Goal: Check status: Check status

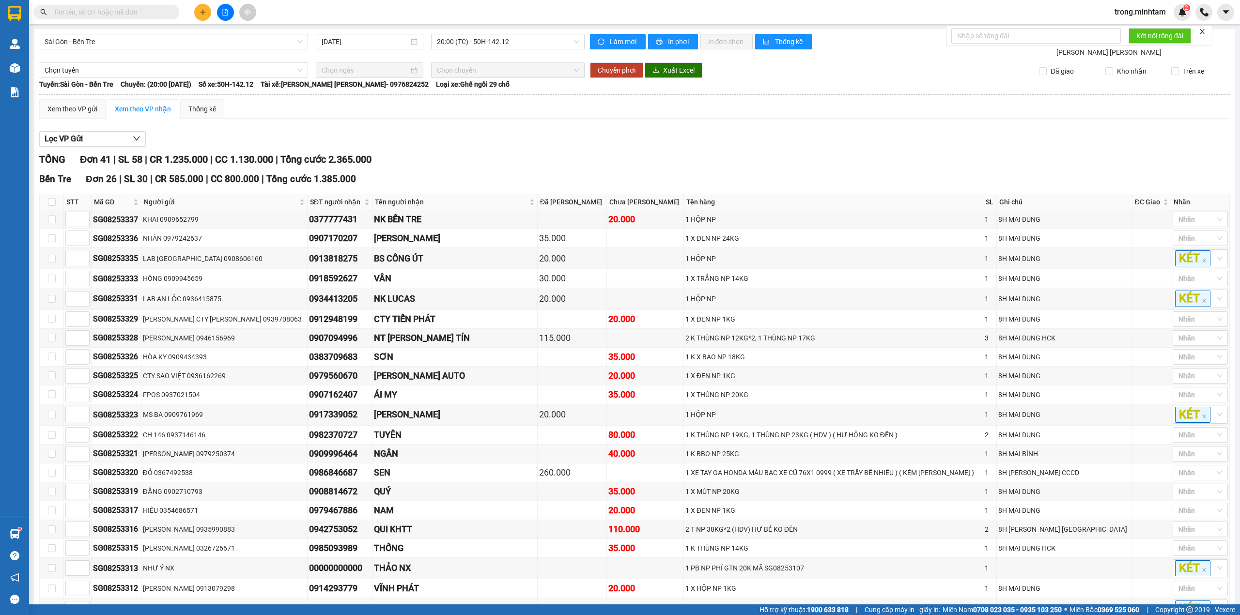
scroll to position [623, 0]
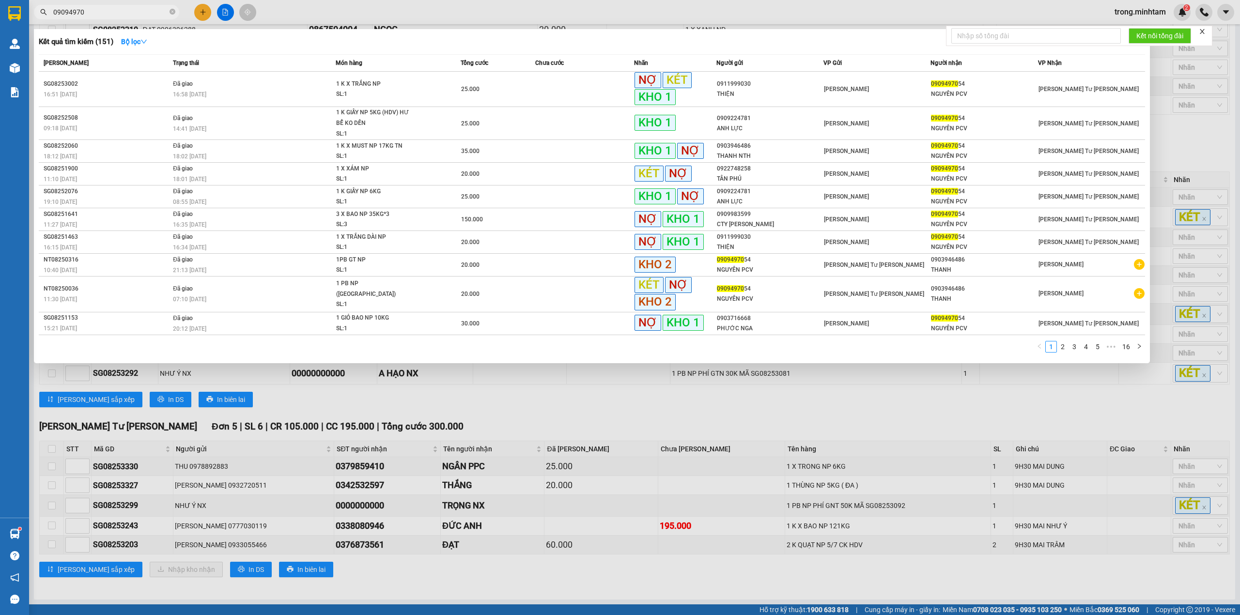
click at [98, 9] on input "09094970" at bounding box center [110, 12] width 114 height 11
type input "2077"
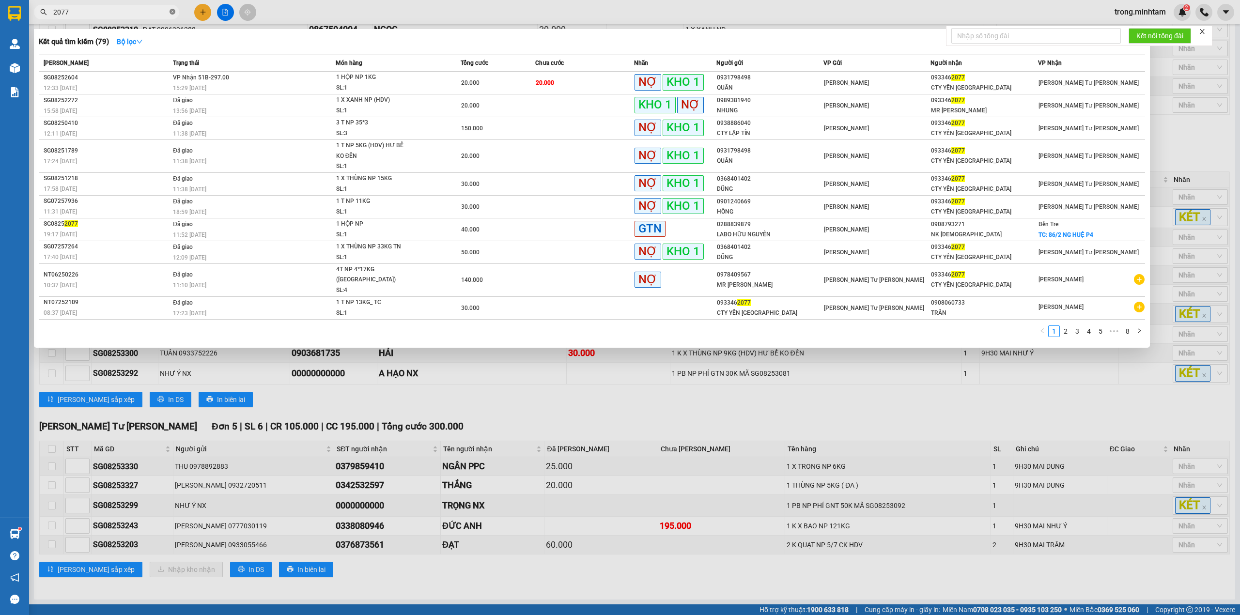
click at [174, 10] on icon "close-circle" at bounding box center [173, 12] width 6 height 6
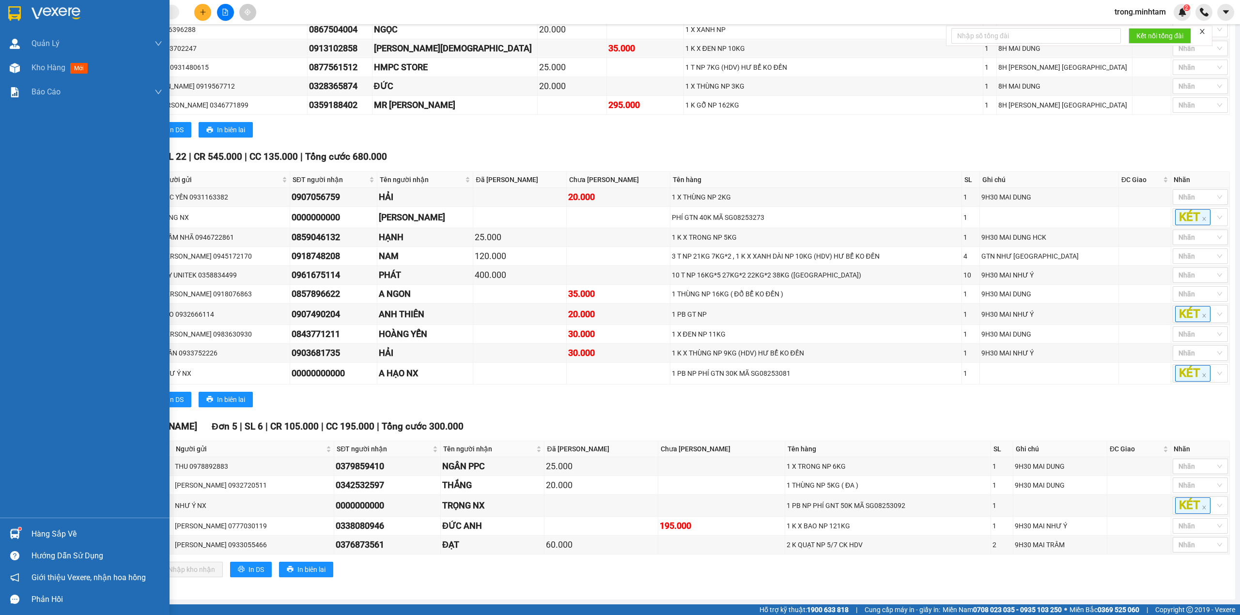
click at [35, 539] on div "Hàng sắp về" at bounding box center [96, 534] width 131 height 15
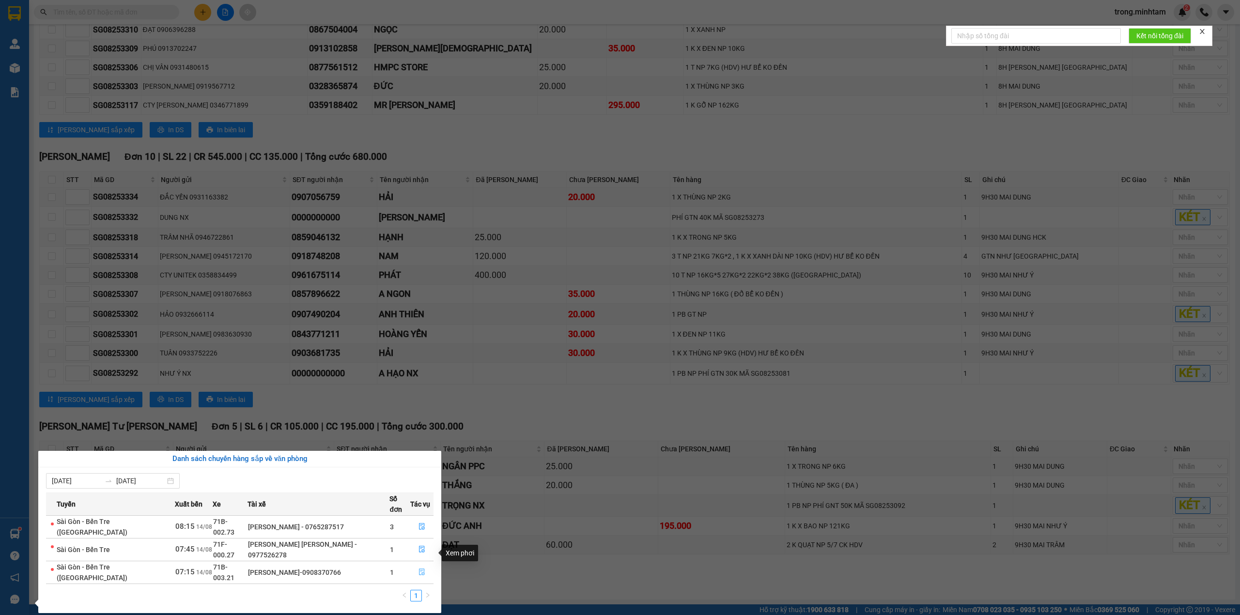
click at [422, 569] on icon "file-done" at bounding box center [422, 572] width 7 height 7
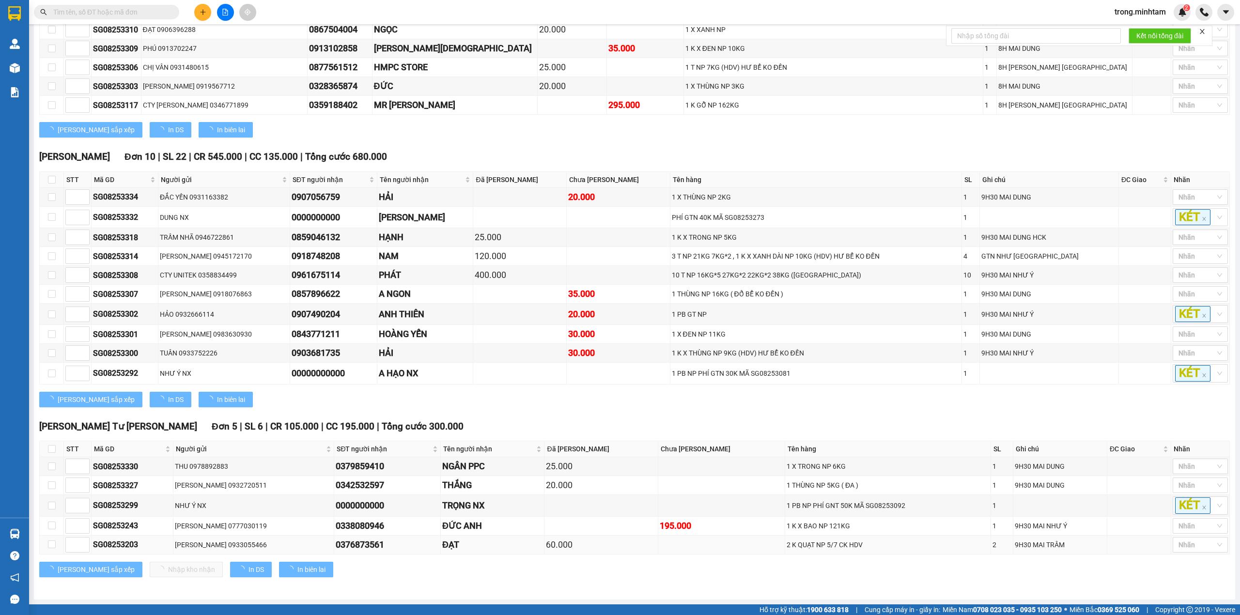
type input "[DATE]"
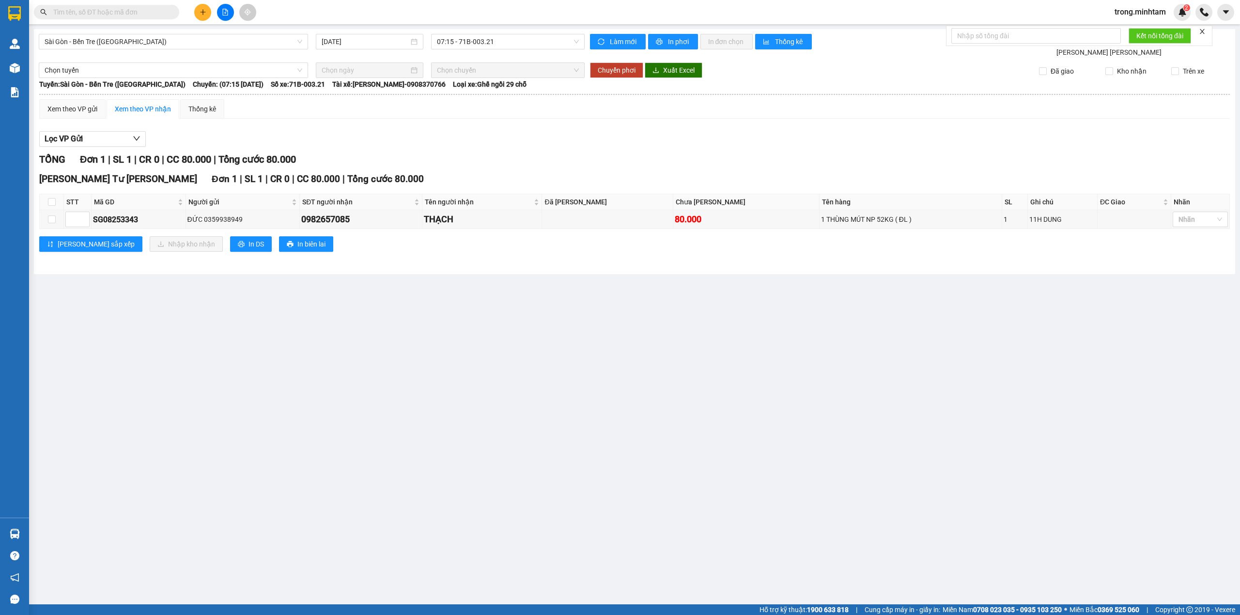
click at [77, 12] on input "text" at bounding box center [110, 12] width 114 height 11
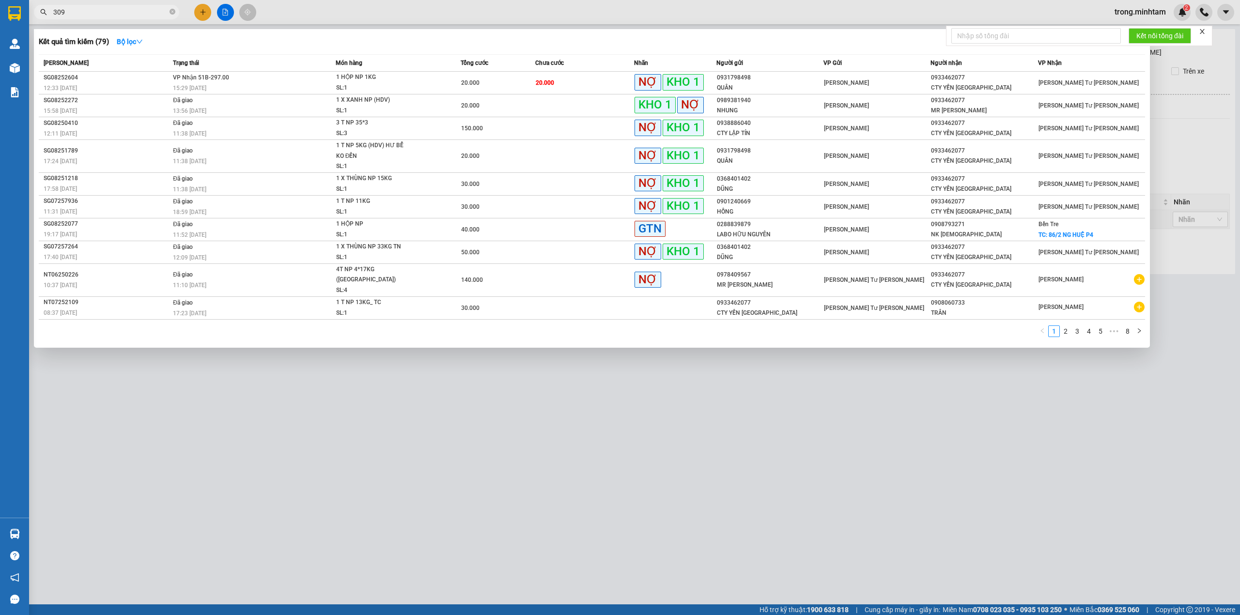
type input "3092"
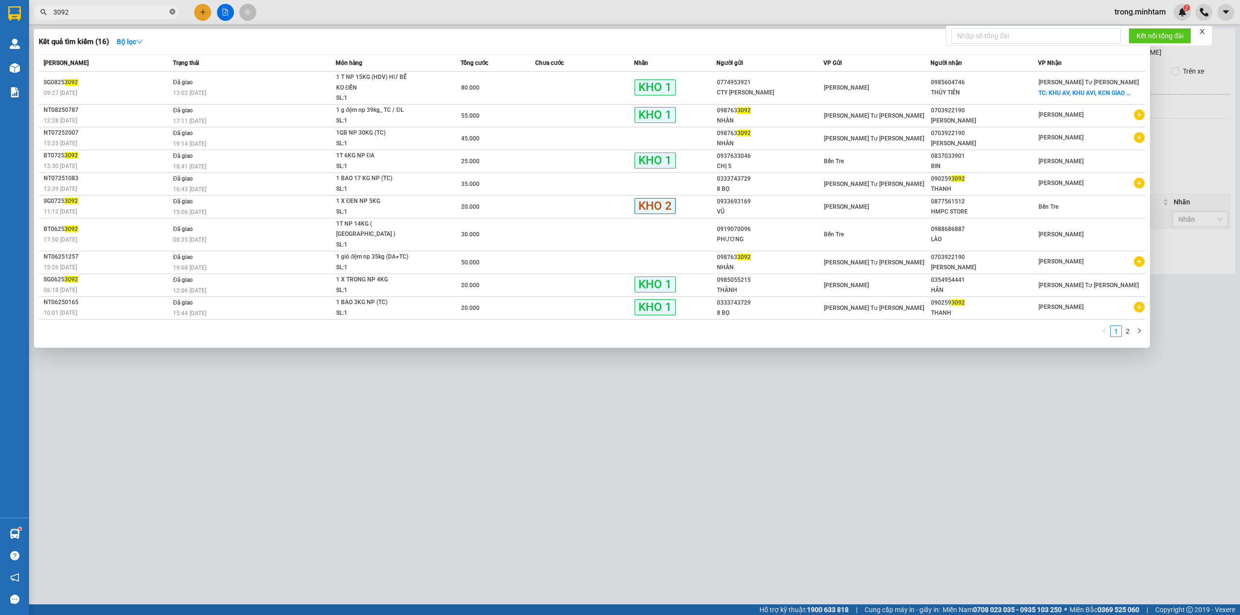
click at [173, 14] on icon "close-circle" at bounding box center [173, 12] width 6 height 6
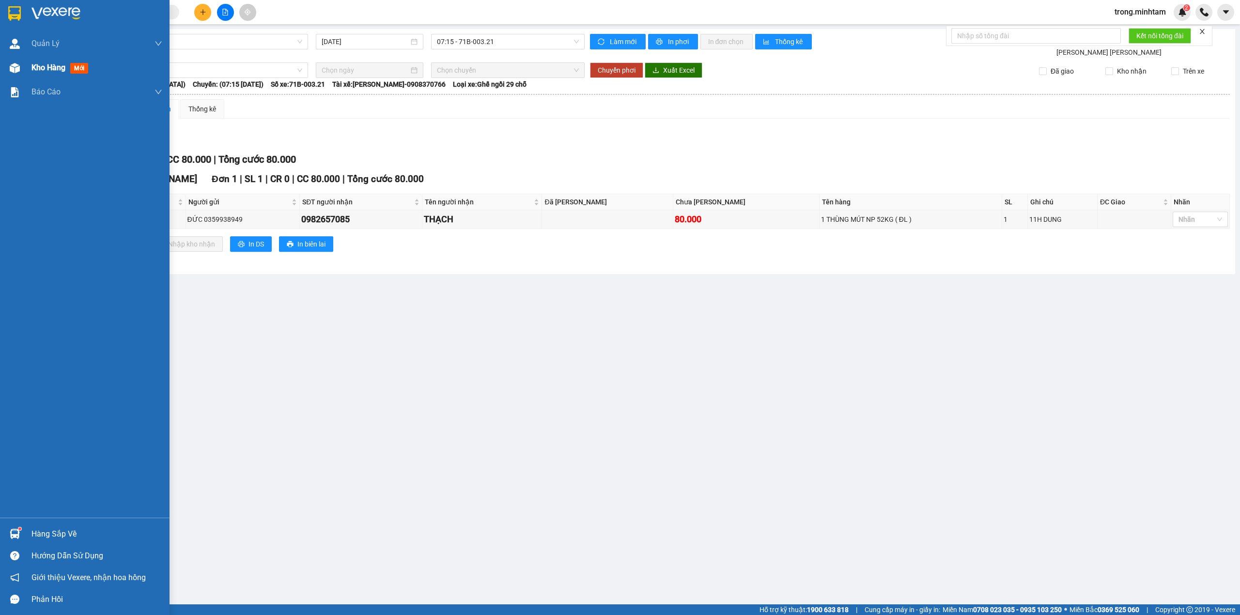
click at [61, 70] on span "Kho hàng" at bounding box center [48, 67] width 34 height 9
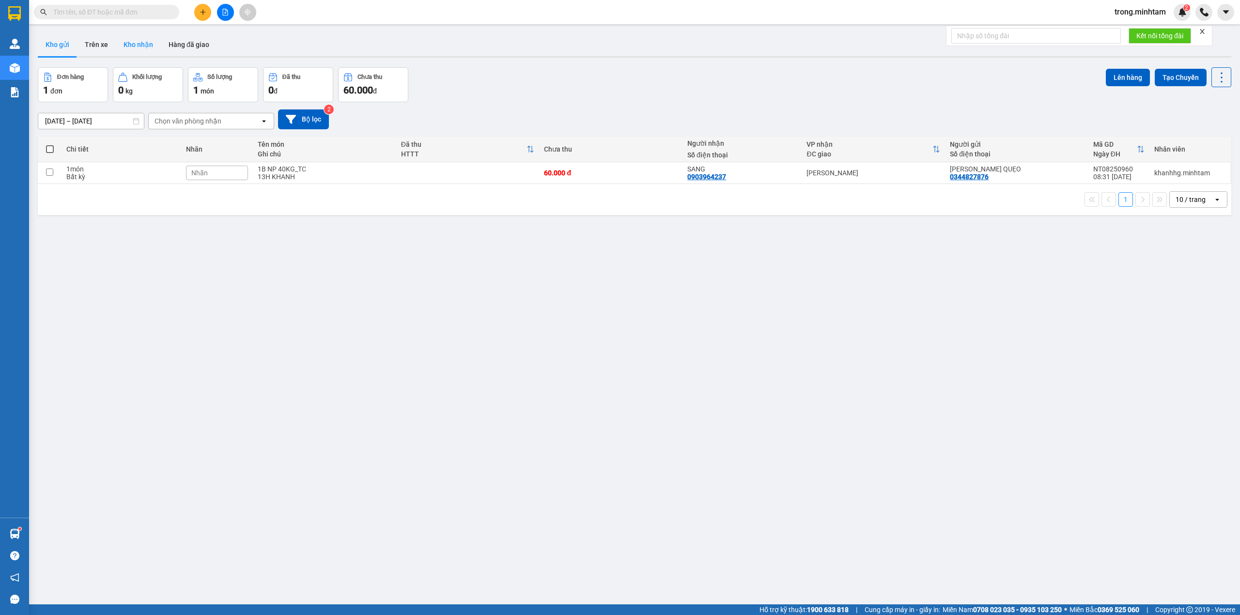
click at [146, 50] on button "Kho nhận" at bounding box center [138, 44] width 45 height 23
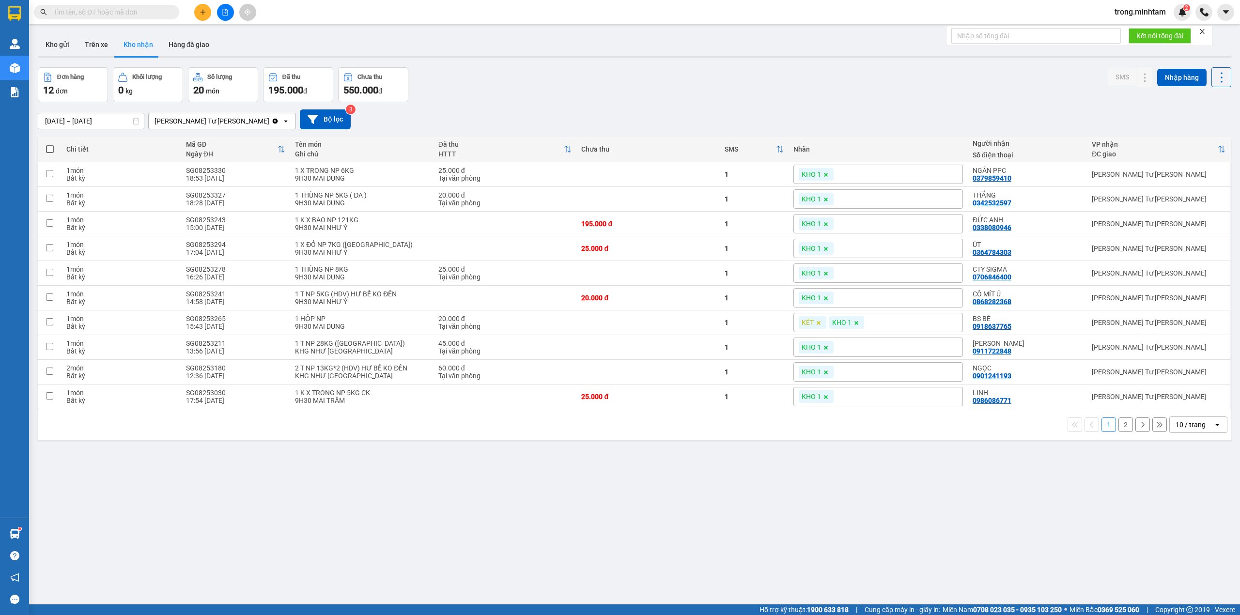
click at [1206, 30] on icon "close" at bounding box center [1202, 31] width 7 height 7
click at [60, 41] on button "Kho gửi" at bounding box center [57, 44] width 39 height 23
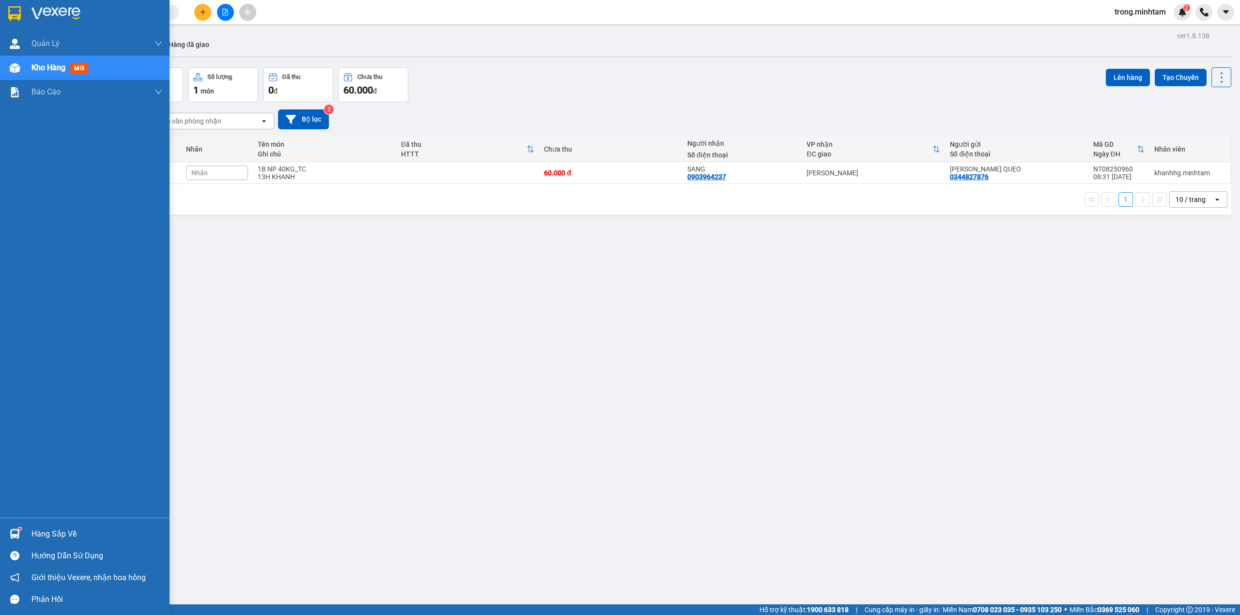
click at [53, 528] on div "Hàng sắp về" at bounding box center [96, 534] width 131 height 15
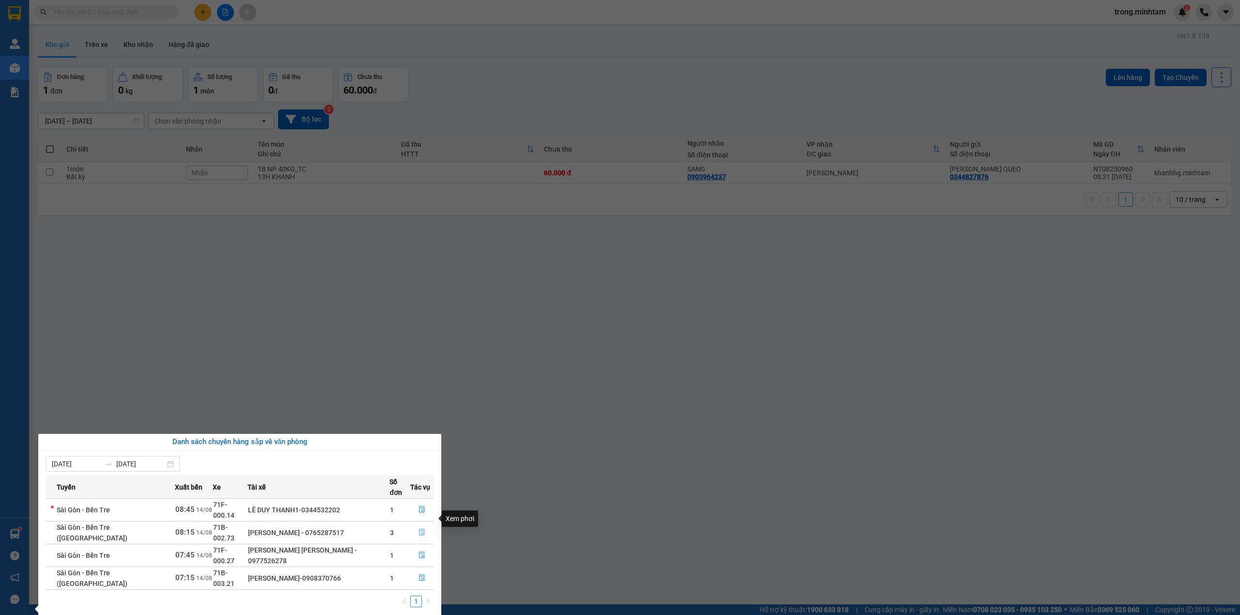
click at [422, 529] on icon "file-done" at bounding box center [422, 532] width 7 height 7
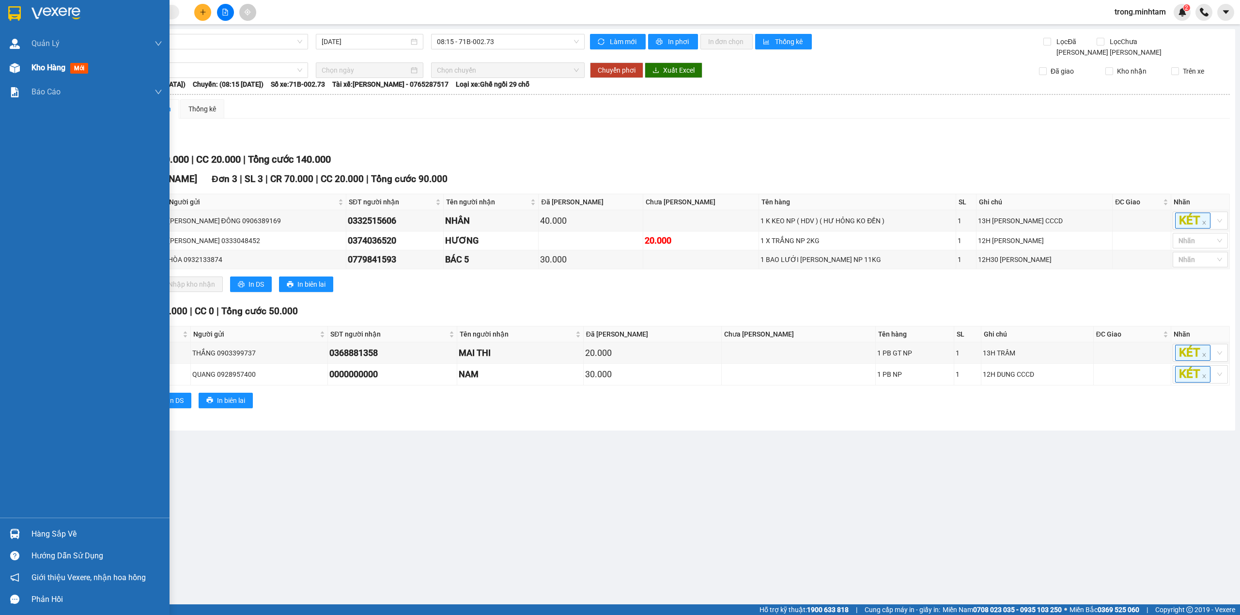
click at [55, 70] on span "Kho hàng" at bounding box center [48, 67] width 34 height 9
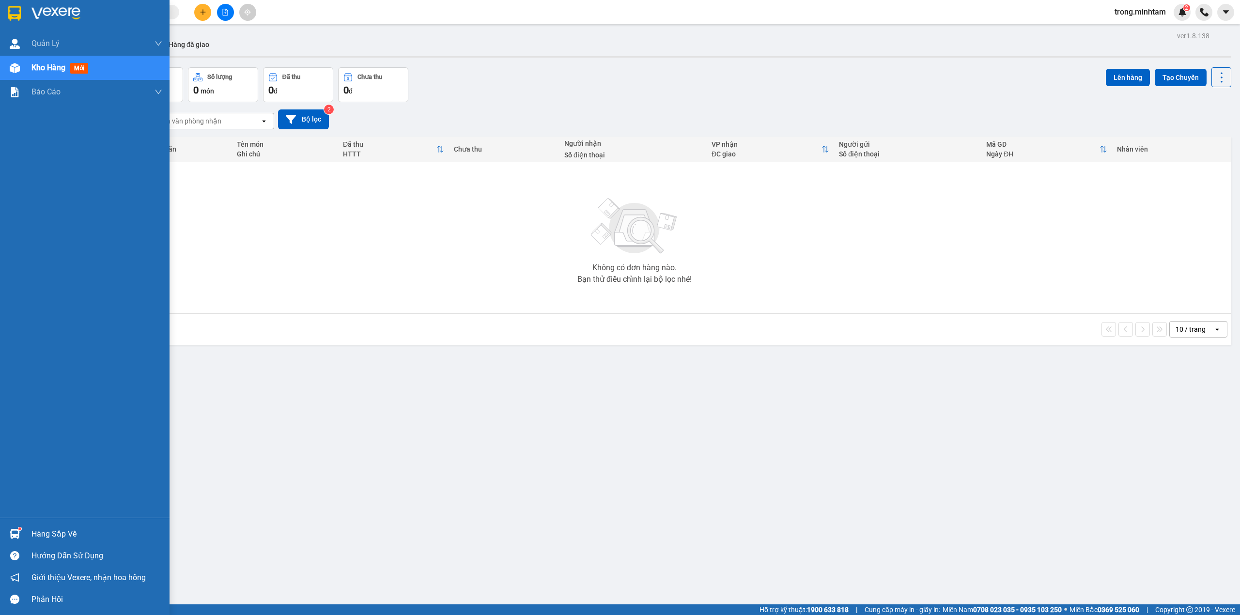
click at [42, 534] on div "Hàng sắp về" at bounding box center [96, 534] width 131 height 15
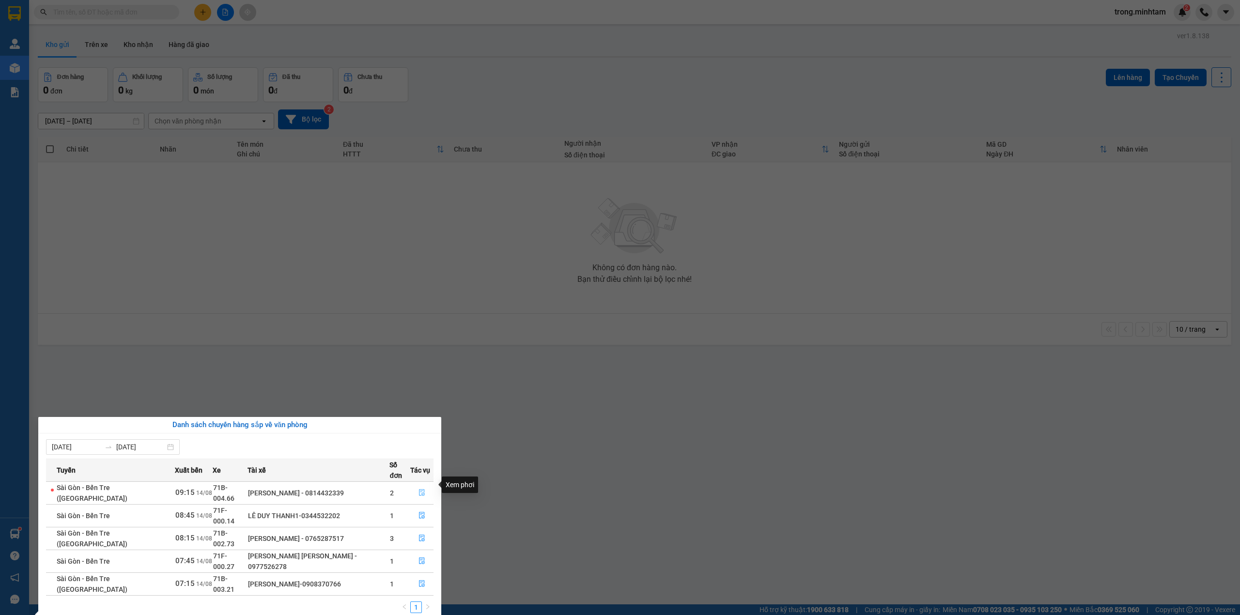
click at [419, 490] on icon "file-done" at bounding box center [422, 493] width 6 height 7
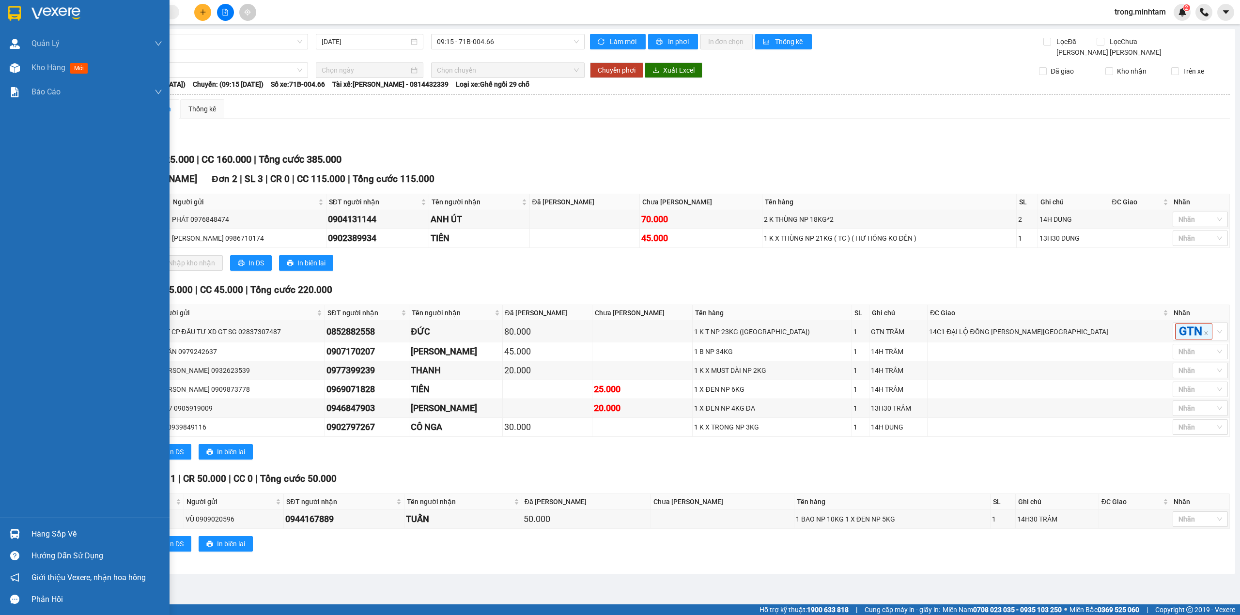
click at [41, 542] on div "Hàng sắp về" at bounding box center [85, 534] width 170 height 22
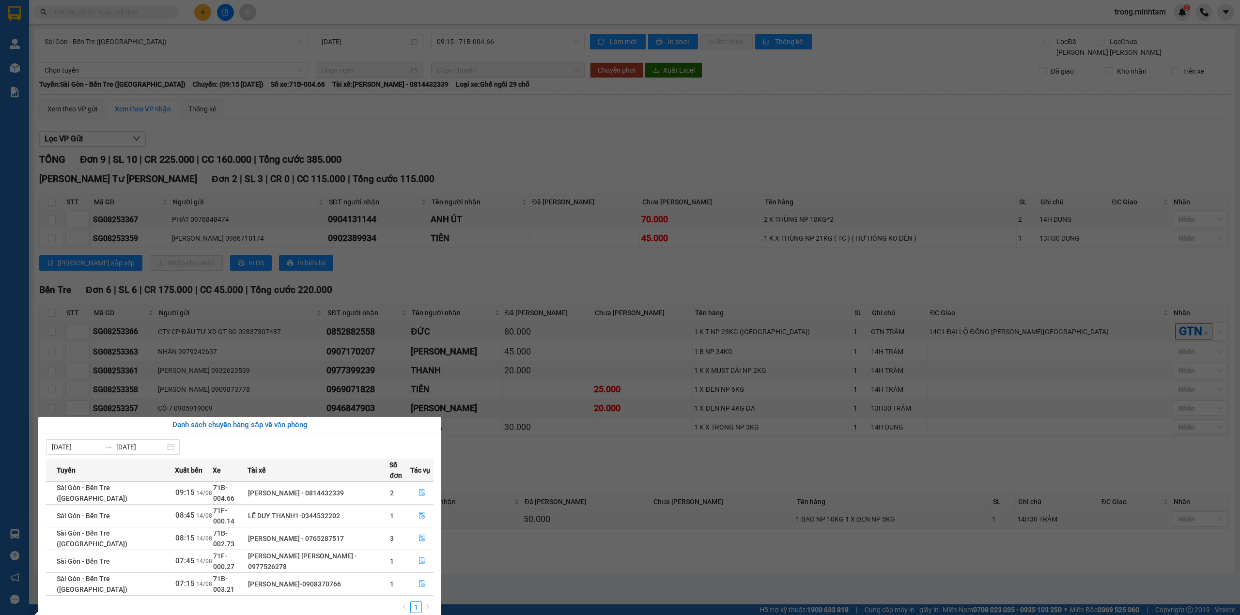
click at [416, 573] on td at bounding box center [421, 584] width 23 height 23
click at [420, 581] on icon "file-done" at bounding box center [422, 584] width 6 height 7
